Goal: Task Accomplishment & Management: Use online tool/utility

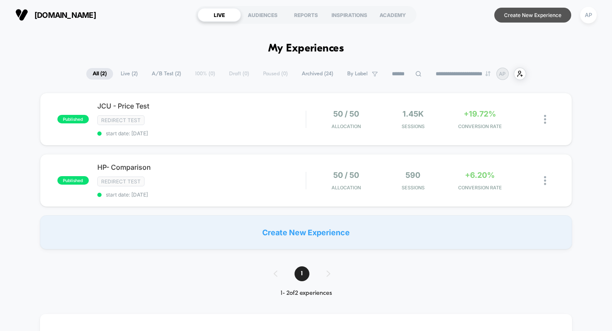
click at [523, 16] on button "Create New Experience" at bounding box center [532, 15] width 77 height 15
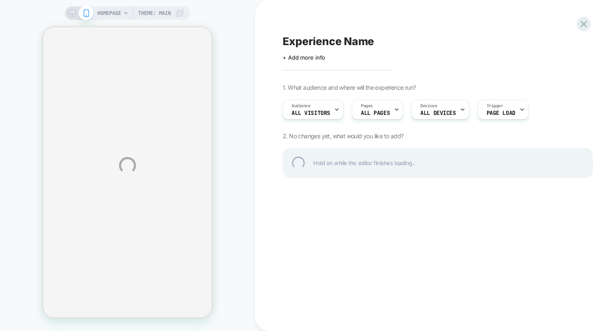
click at [340, 38] on div "Experience Name" at bounding box center [438, 41] width 310 height 13
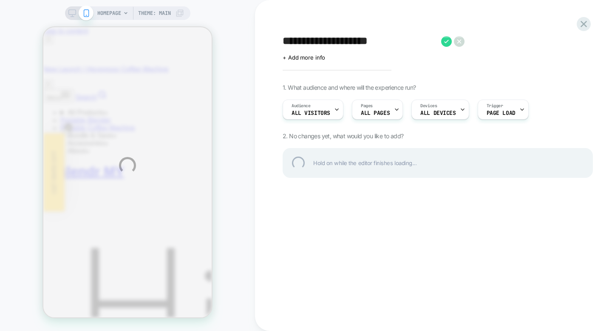
type textarea "**********"
click at [447, 42] on div "**********" at bounding box center [438, 41] width 310 height 13
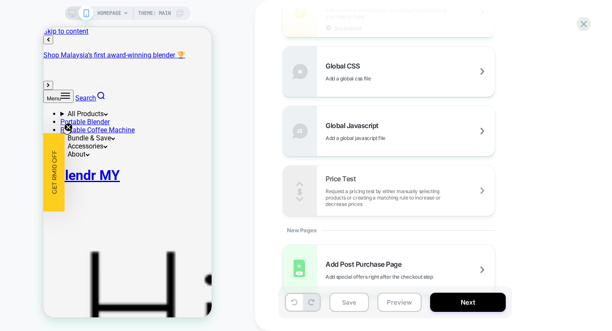
scroll to position [557, 0]
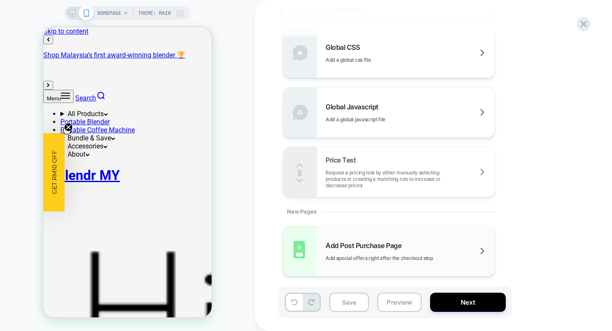
click at [468, 252] on div "Add Post Purchase Page Add special offers right after the checkout step" at bounding box center [409, 251] width 169 height 20
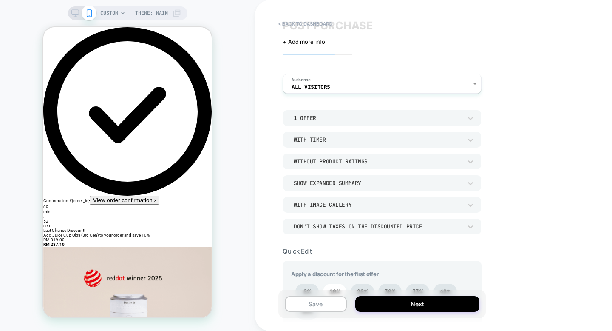
click at [328, 135] on div "With Timer" at bounding box center [377, 139] width 177 height 9
click at [317, 184] on div "With Timer" at bounding box center [382, 179] width 192 height 18
click at [359, 161] on div "Without Product Ratings" at bounding box center [378, 161] width 168 height 7
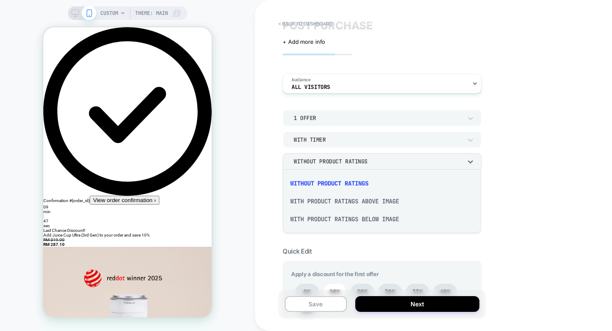
click at [356, 194] on div "With Product Ratings Above Image" at bounding box center [382, 201] width 192 height 18
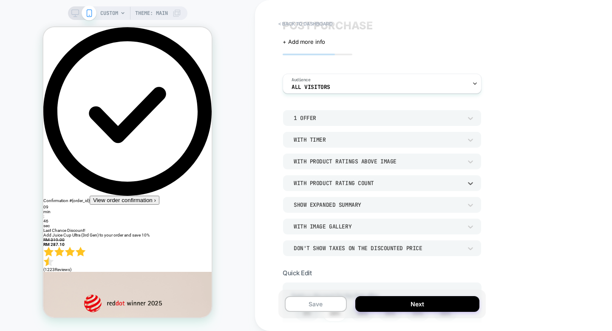
click at [355, 179] on div "With Product Rating Count" at bounding box center [378, 182] width 168 height 7
click at [363, 120] on div at bounding box center [306, 165] width 612 height 331
click at [353, 135] on div "With Timer" at bounding box center [377, 139] width 177 height 9
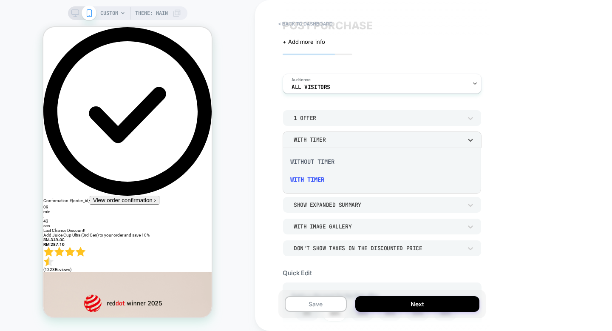
click at [350, 139] on div at bounding box center [306, 165] width 612 height 331
click at [350, 139] on div "With Timer" at bounding box center [378, 139] width 168 height 7
drag, startPoint x: 512, startPoint y: 157, endPoint x: 496, endPoint y: 160, distance: 16.5
click at [512, 157] on div at bounding box center [306, 165] width 612 height 331
click at [381, 160] on div "With Product Ratings Above Image" at bounding box center [378, 161] width 168 height 7
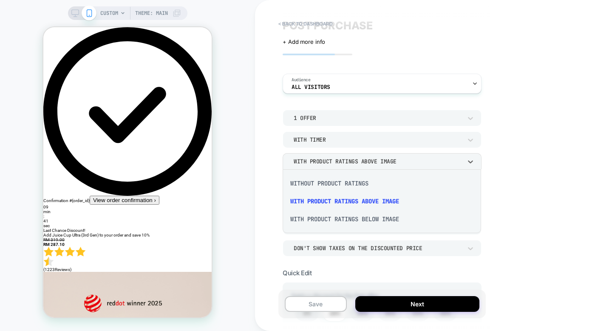
click at [328, 183] on div "Without Product Ratings" at bounding box center [382, 183] width 192 height 18
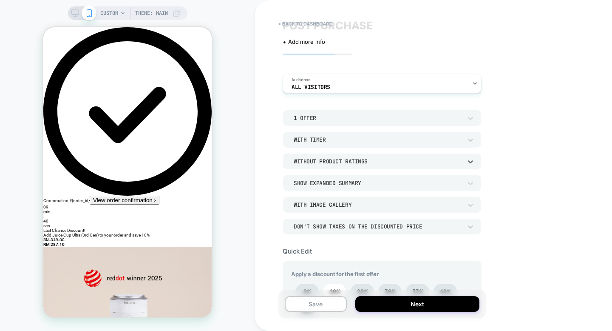
click at [341, 162] on div "Without Product Ratings" at bounding box center [378, 161] width 168 height 7
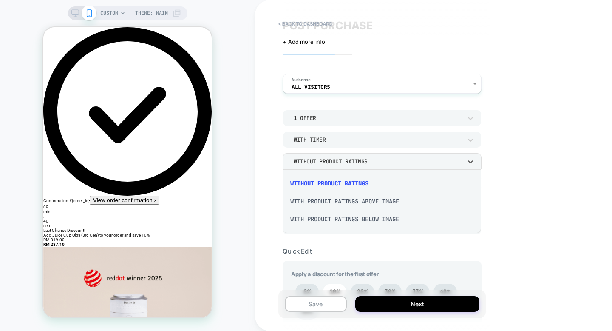
click at [327, 198] on div "With Product Ratings Above Image" at bounding box center [382, 201] width 192 height 18
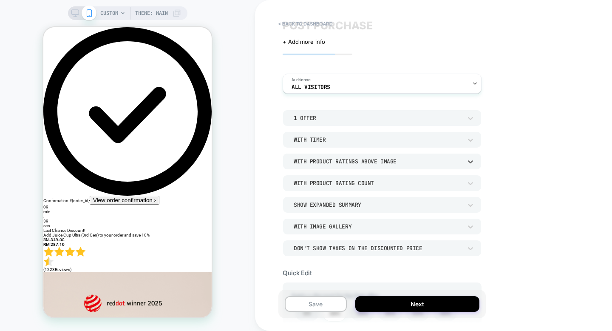
click at [343, 159] on div "With Product Ratings Above Image" at bounding box center [378, 161] width 168 height 7
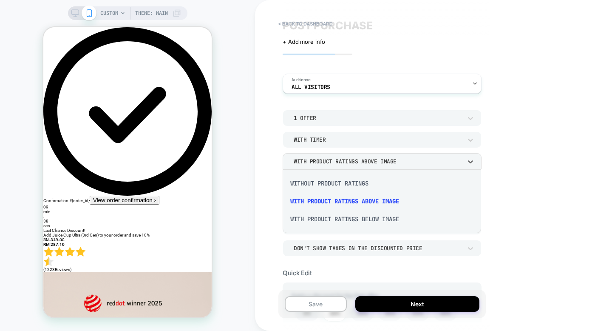
click at [335, 221] on div "With Product Ratings Below Image" at bounding box center [382, 219] width 192 height 18
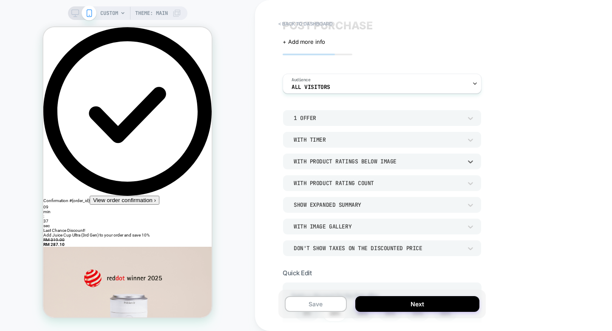
click at [362, 163] on div "With Product Ratings Below Image" at bounding box center [378, 161] width 168 height 7
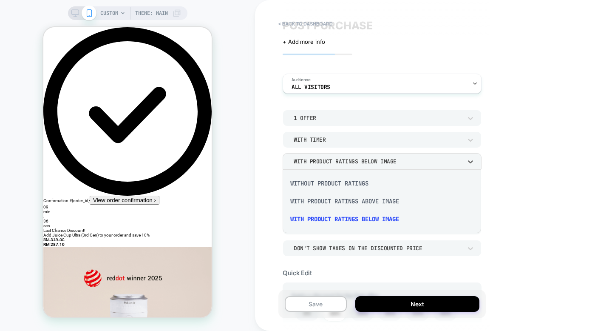
click at [347, 202] on div "With Product Ratings Above Image" at bounding box center [382, 201] width 192 height 18
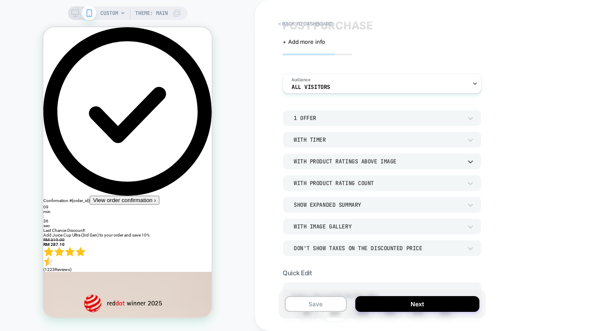
click at [342, 183] on div "With Product Rating Count" at bounding box center [378, 182] width 168 height 7
click at [354, 202] on div "Without Product Rating Count" at bounding box center [382, 205] width 192 height 18
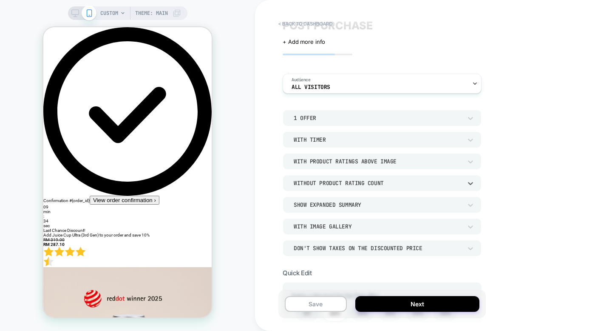
click at [359, 183] on div "Without Product Rating Count" at bounding box center [378, 182] width 168 height 7
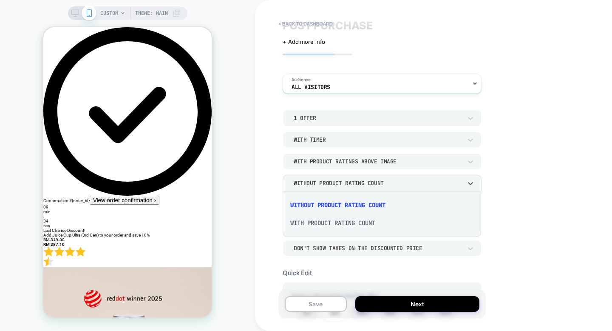
click at [334, 218] on div "With Product Rating Count" at bounding box center [382, 223] width 192 height 18
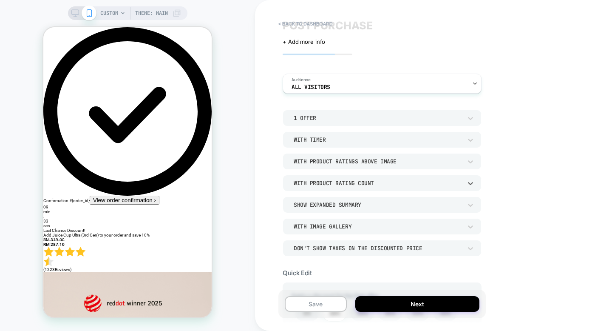
click at [339, 227] on div "With Image Gallery" at bounding box center [378, 226] width 168 height 7
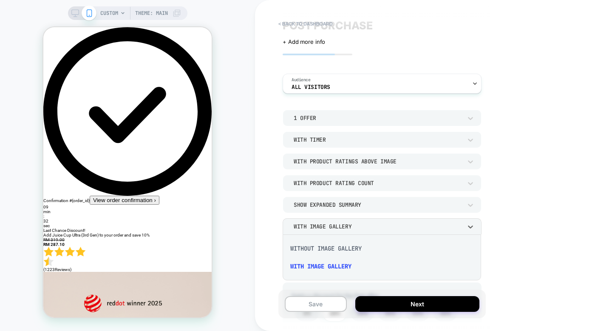
click at [347, 210] on div at bounding box center [306, 165] width 612 height 331
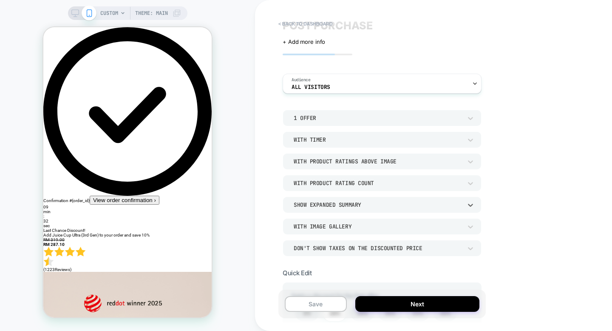
click at [352, 202] on div "Show Expanded Summary" at bounding box center [378, 204] width 168 height 7
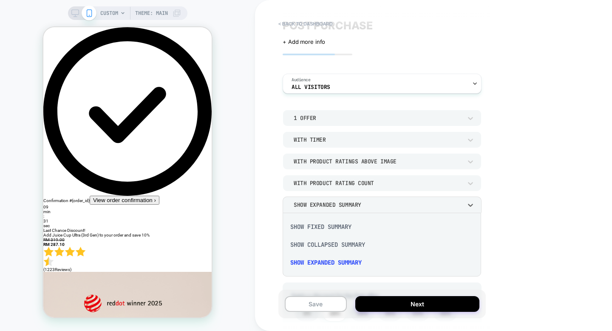
click at [337, 228] on div "Show Fixed Summary" at bounding box center [382, 227] width 192 height 18
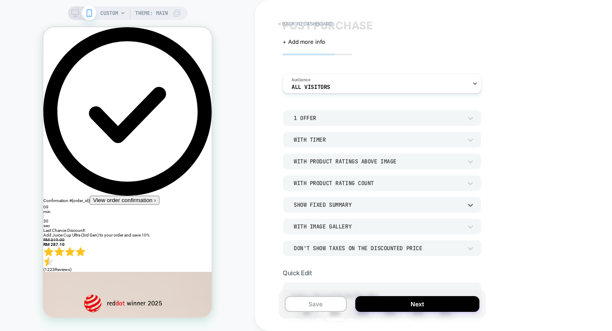
click at [350, 203] on div "Show Fixed Summary" at bounding box center [378, 204] width 168 height 7
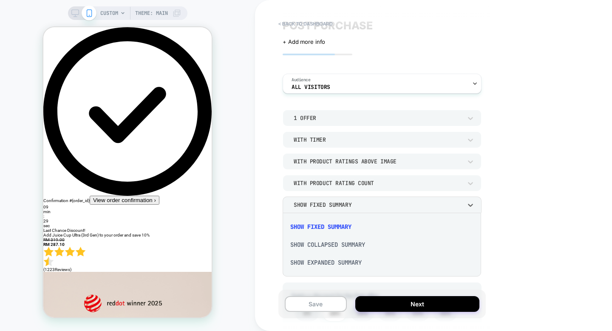
click at [336, 244] on div "Show Collapsed Summary" at bounding box center [382, 244] width 192 height 18
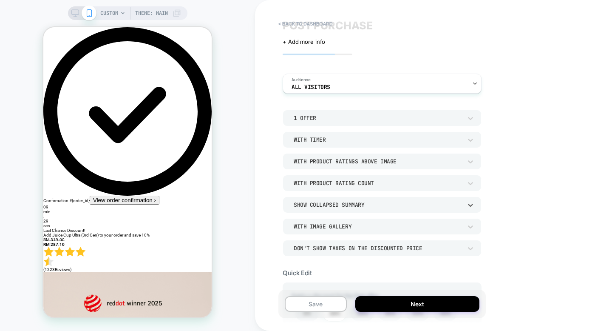
click at [357, 204] on div "Show Collapsed Summary" at bounding box center [378, 204] width 168 height 7
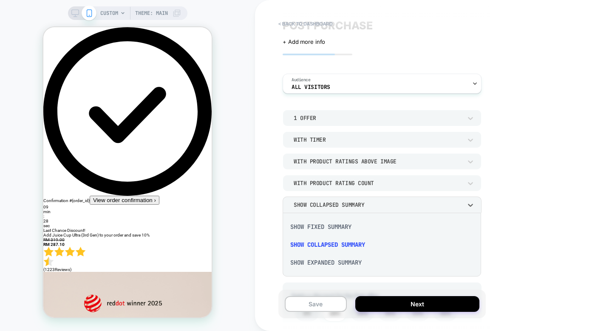
click at [329, 260] on div "Show Expanded Summary" at bounding box center [382, 262] width 192 height 18
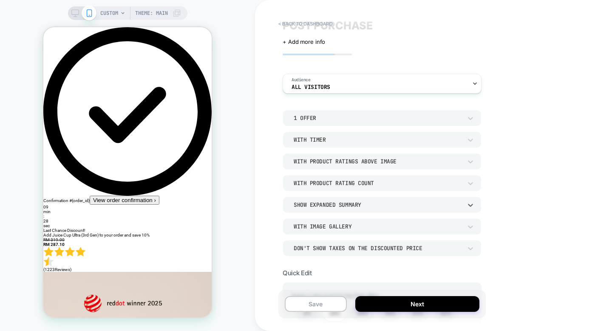
scroll to position [76, 0]
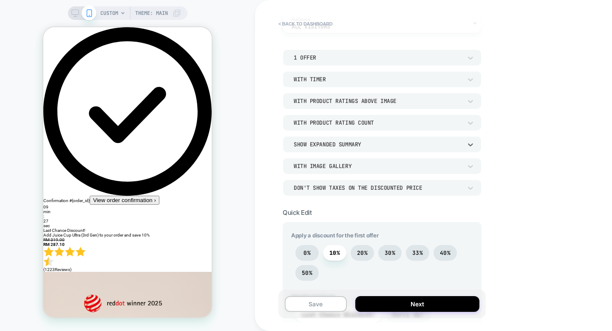
click at [358, 165] on div "With Image Gallery" at bounding box center [378, 165] width 168 height 7
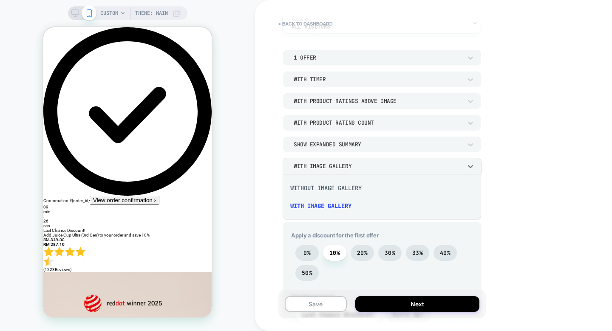
click at [348, 190] on div "Without Image Gallery" at bounding box center [382, 188] width 192 height 18
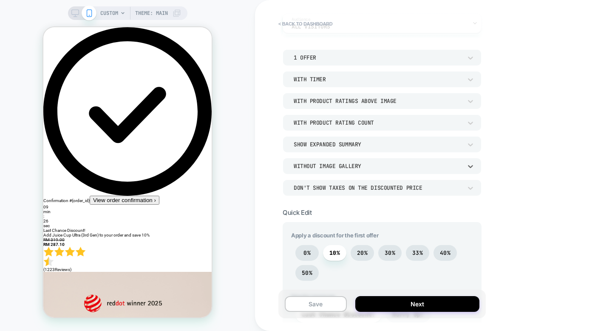
click at [352, 169] on div "Without Image Gallery" at bounding box center [378, 165] width 168 height 7
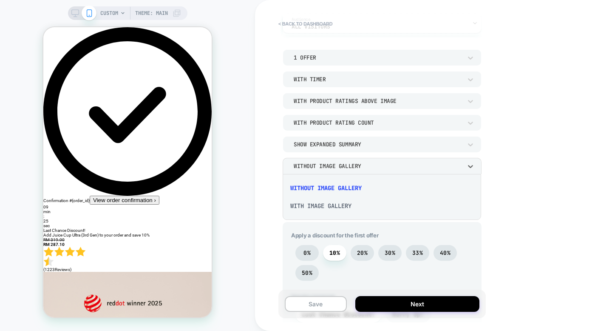
click at [335, 203] on div "With Image Gallery" at bounding box center [382, 206] width 192 height 18
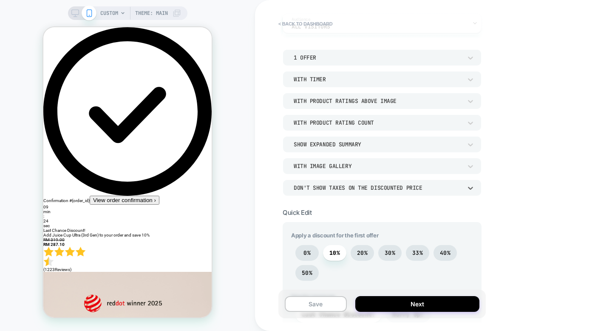
click at [403, 188] on div "Don't show taxes on the discounted price" at bounding box center [378, 187] width 168 height 7
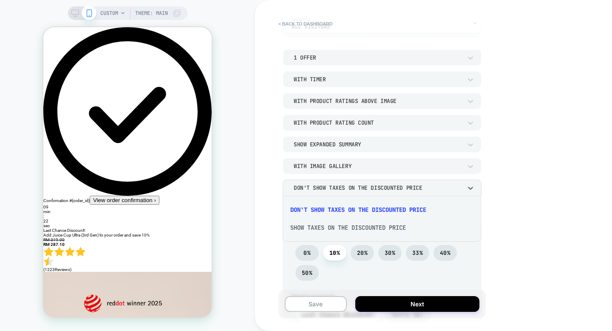
click at [410, 212] on div "Don't show taxes on the discounted price" at bounding box center [382, 210] width 192 height 18
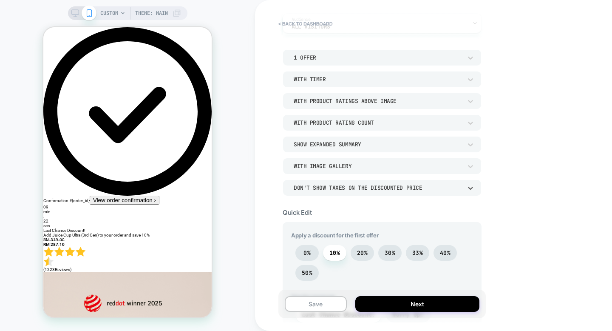
click at [524, 212] on div "< back to dashboard POST PURCHASE Click to edit experience details + Add more i…" at bounding box center [442, 165] width 374 height 331
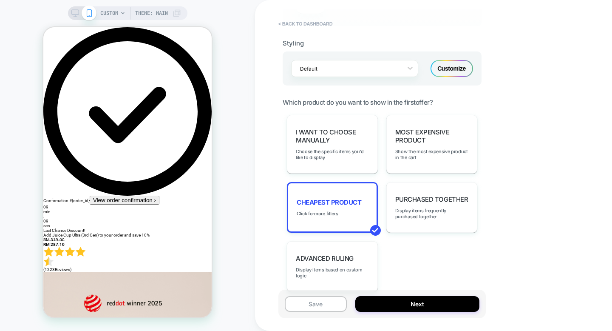
scroll to position [555, 0]
click at [464, 207] on span "Display items frequently purchased together" at bounding box center [431, 213] width 73 height 12
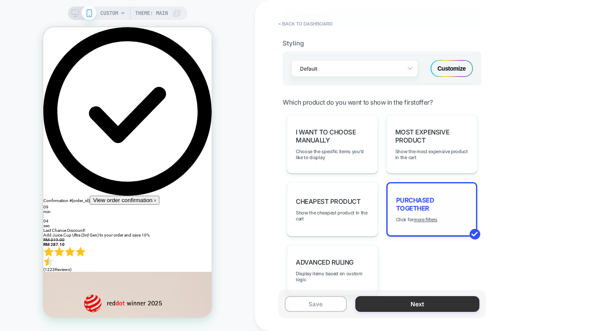
click at [452, 306] on button "Next" at bounding box center [417, 304] width 124 height 16
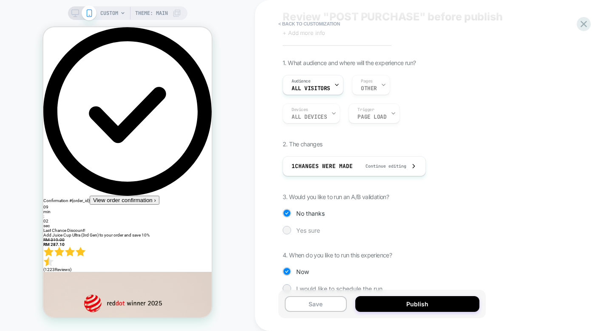
scroll to position [30, 0]
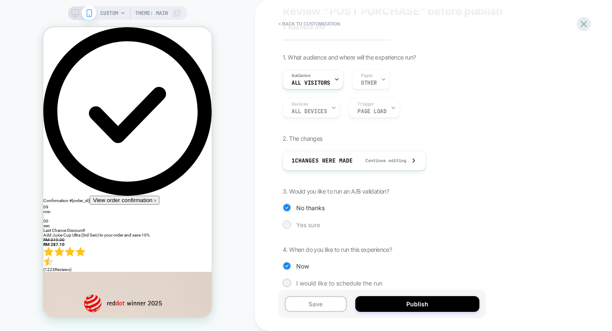
click at [294, 224] on div "Yes sure" at bounding box center [395, 224] width 225 height 8
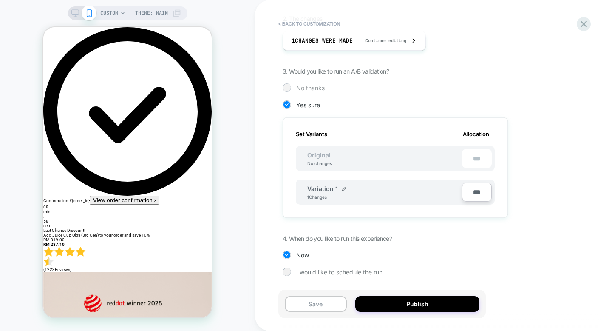
click at [286, 89] on div at bounding box center [286, 87] width 6 height 6
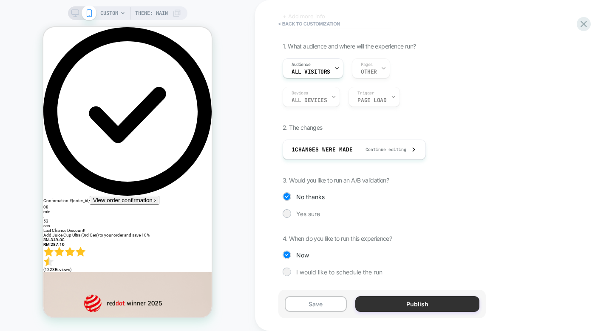
click at [422, 300] on button "Publish" at bounding box center [417, 304] width 124 height 16
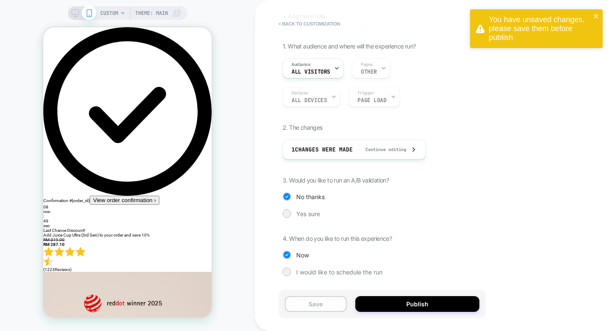
click at [317, 303] on button "Save" at bounding box center [316, 304] width 62 height 16
click at [596, 15] on icon "close" at bounding box center [596, 16] width 6 height 7
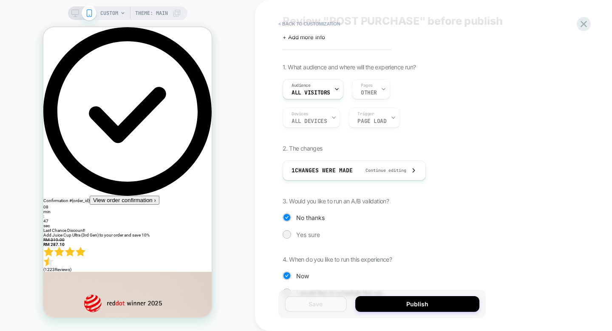
scroll to position [0, 0]
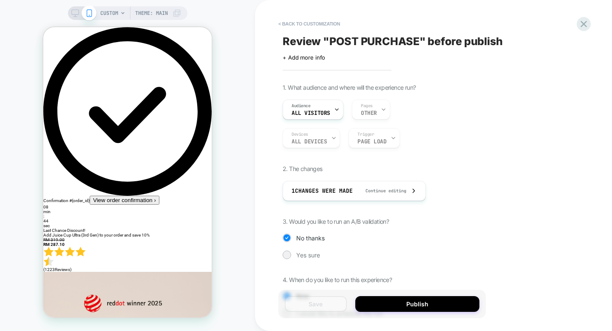
click at [458, 43] on span "Review " POST PURCHASE " before publish" at bounding box center [393, 41] width 220 height 13
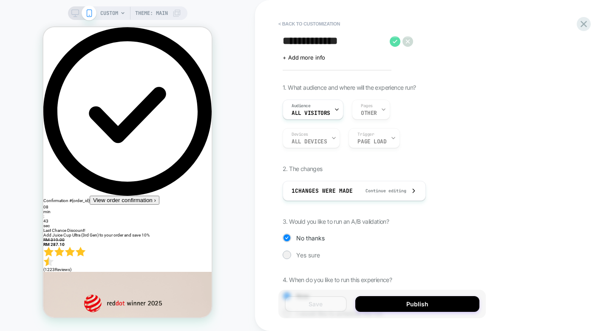
click at [396, 41] on icon at bounding box center [395, 41] width 11 height 11
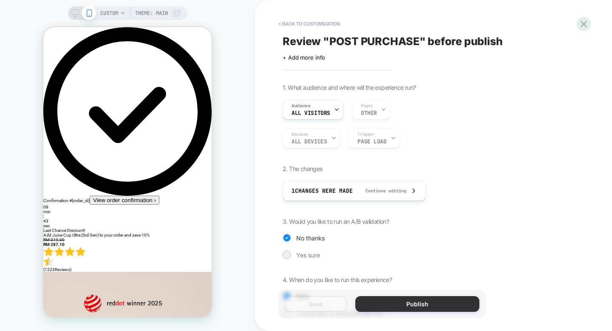
click at [394, 302] on button "Publish" at bounding box center [417, 304] width 124 height 16
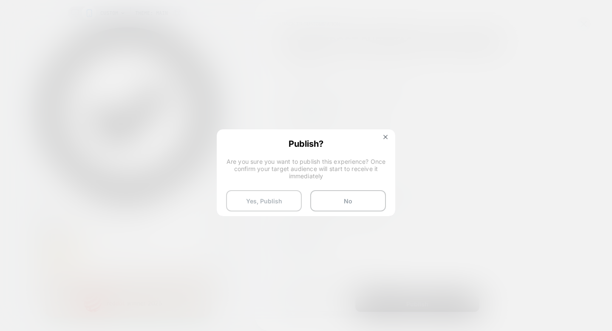
click at [263, 198] on button "Yes, Publish" at bounding box center [264, 200] width 76 height 21
